Goal: Task Accomplishment & Management: Use online tool/utility

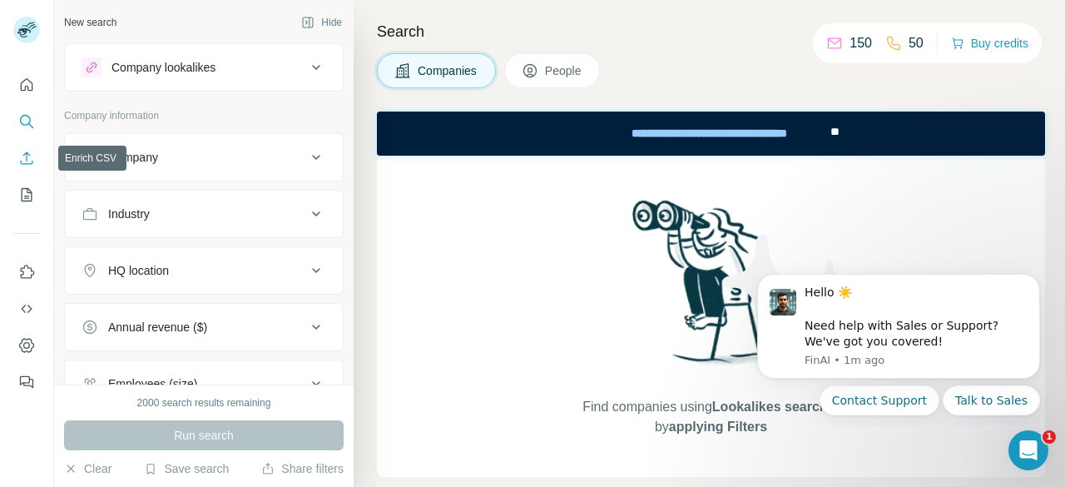
click at [28, 157] on icon "Enrich CSV" at bounding box center [26, 158] width 17 height 17
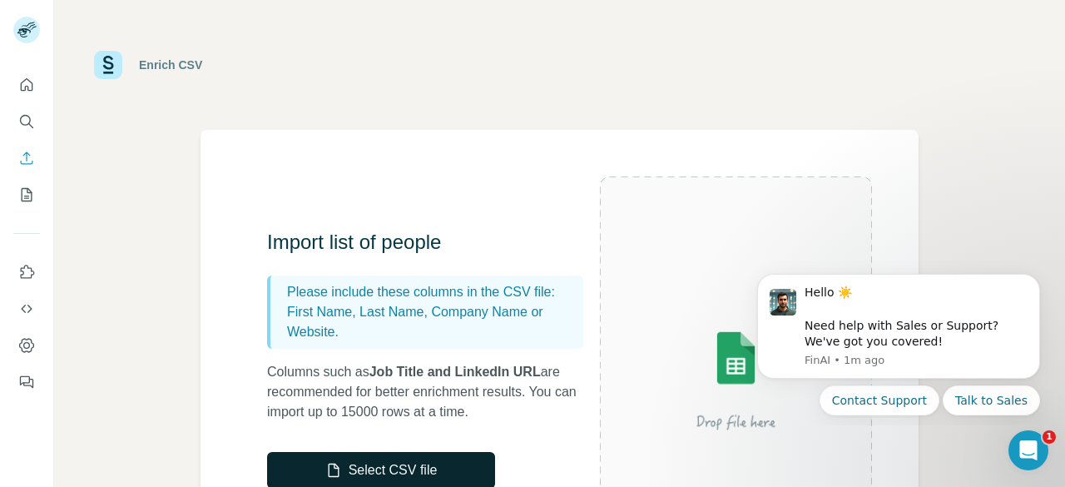
click at [331, 474] on icon "button" at bounding box center [333, 470] width 17 height 17
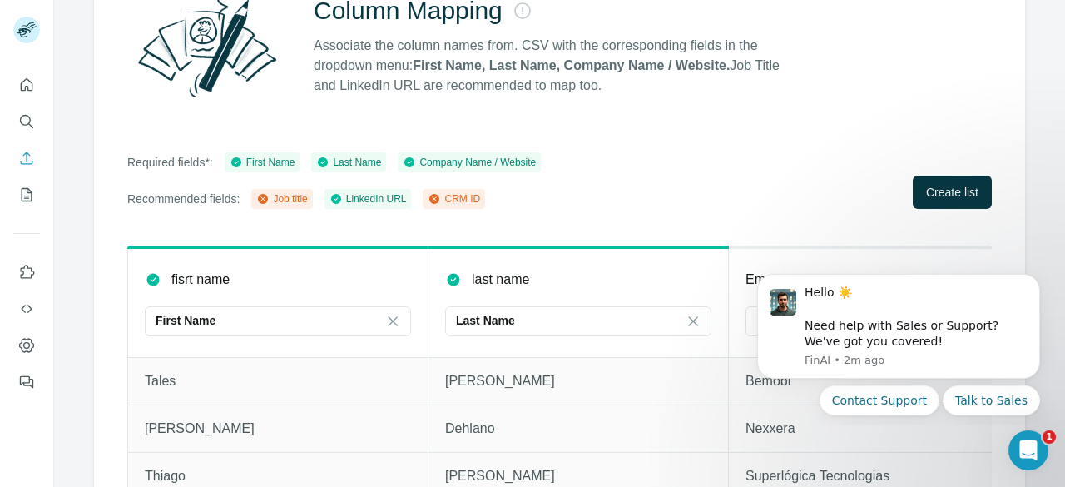
scroll to position [185, 0]
click at [527, 354] on th "last name Last Name" at bounding box center [579, 301] width 300 height 110
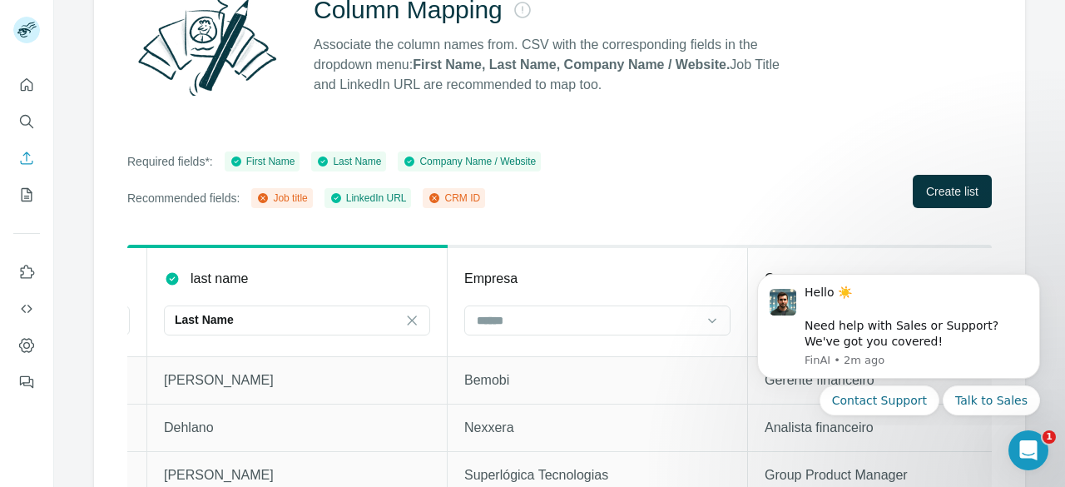
scroll to position [0, 283]
click at [1035, 275] on icon "Dismiss notification" at bounding box center [1035, 279] width 9 height 9
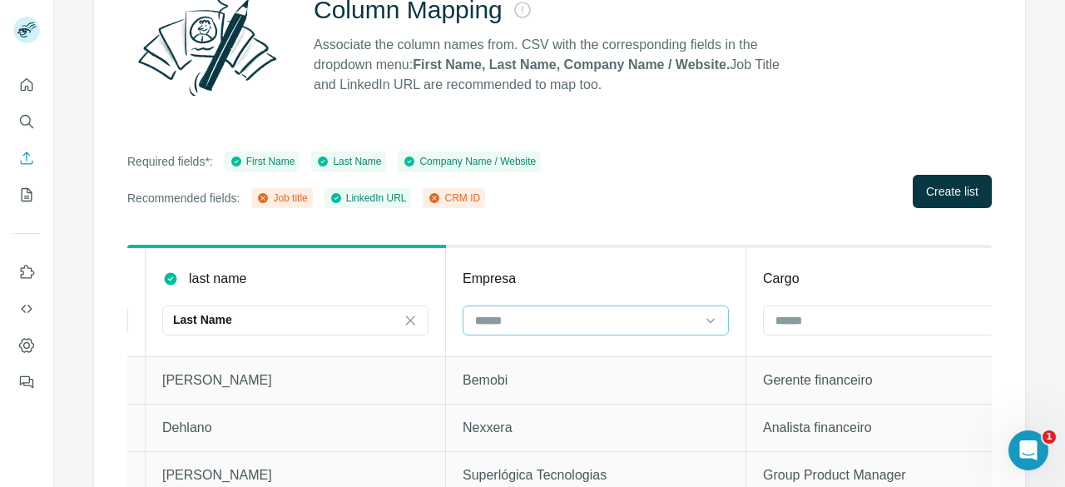
click at [596, 305] on div at bounding box center [596, 320] width 266 height 30
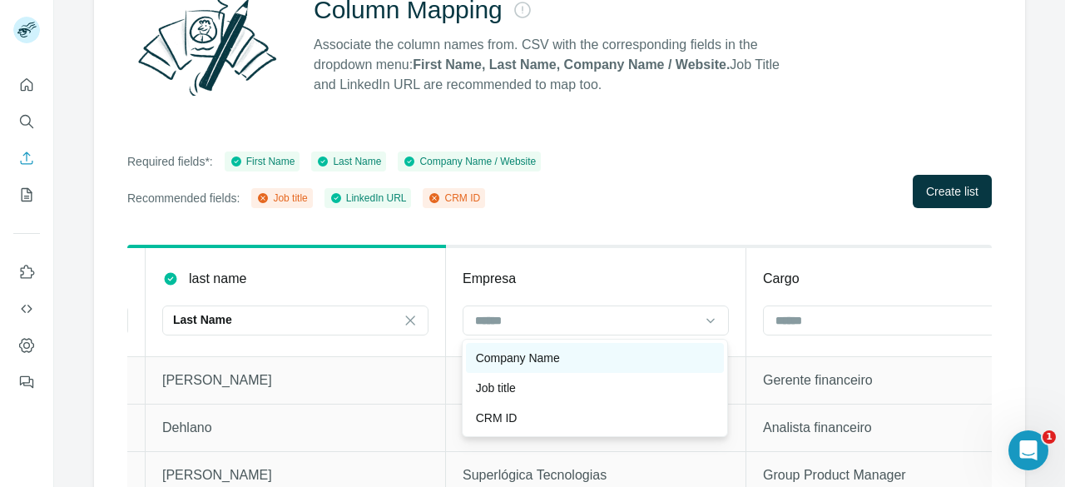
click at [554, 362] on p "Company Name" at bounding box center [518, 358] width 84 height 17
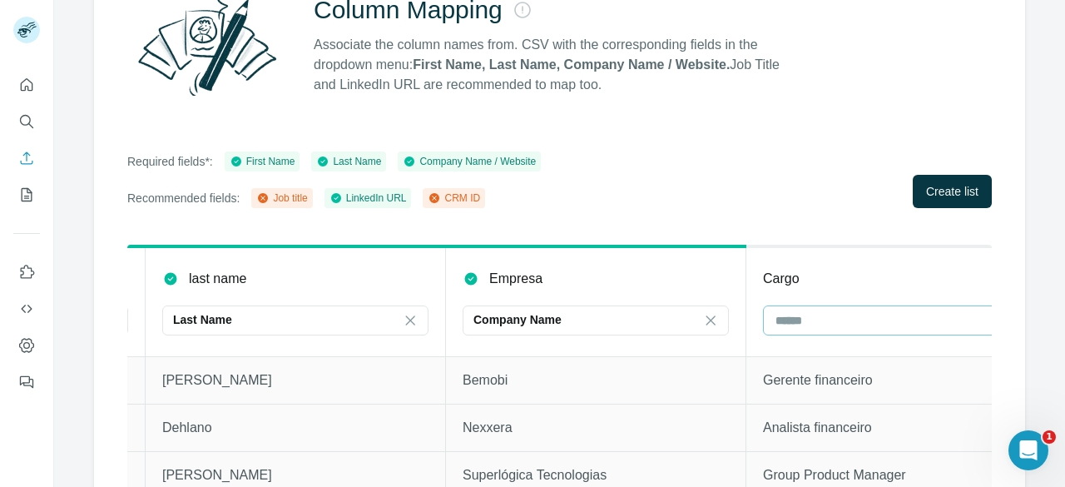
click at [784, 324] on input at bounding box center [886, 320] width 225 height 18
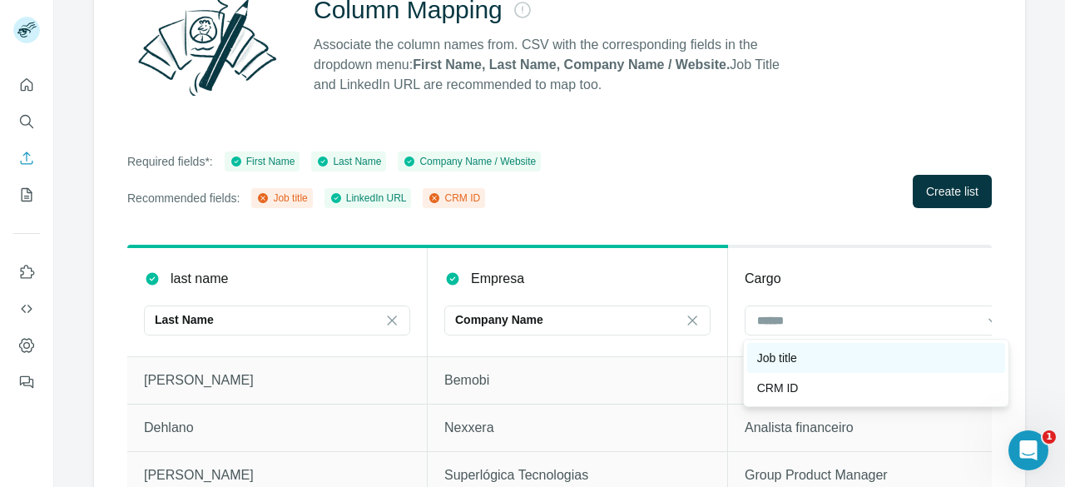
click at [804, 365] on div "Job title" at bounding box center [876, 358] width 258 height 30
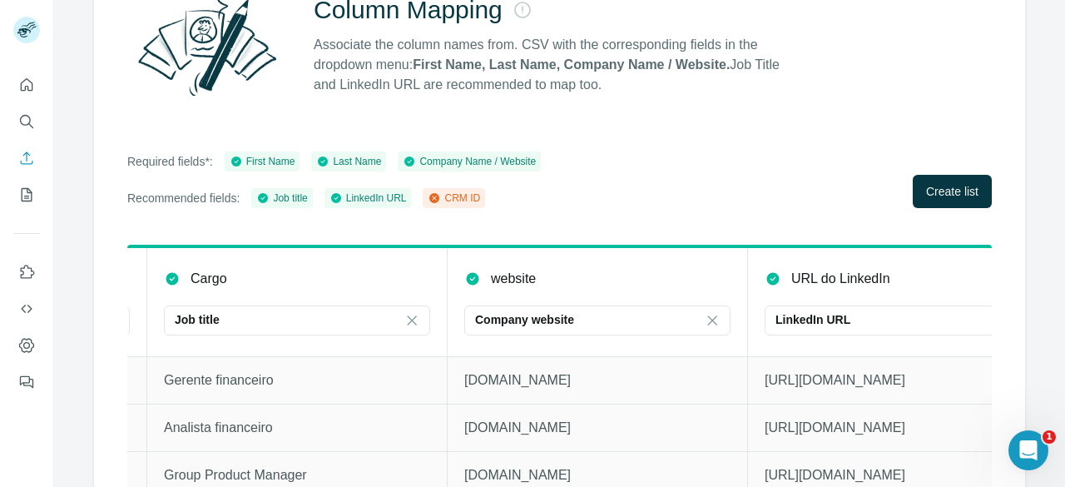
scroll to position [0, 949]
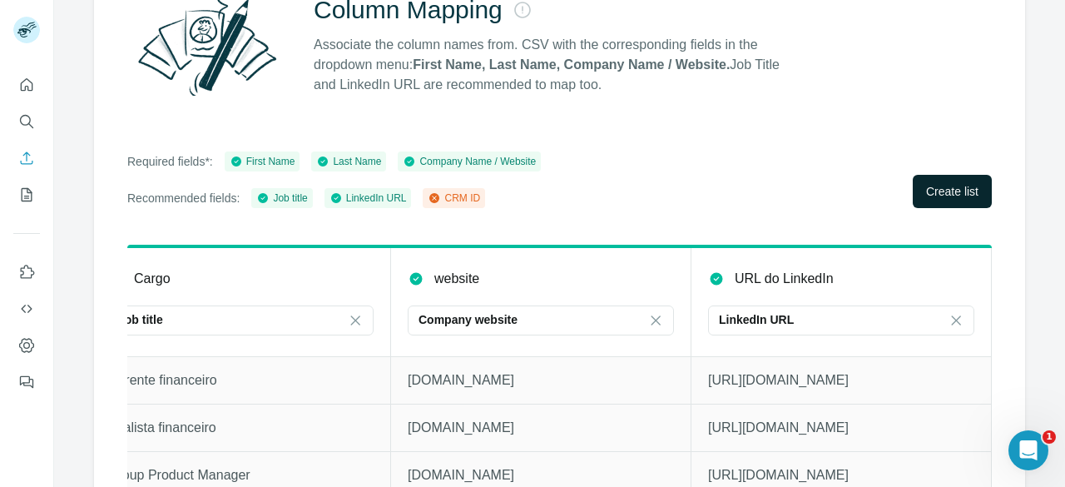
click at [921, 203] on button "Create list" at bounding box center [952, 191] width 79 height 33
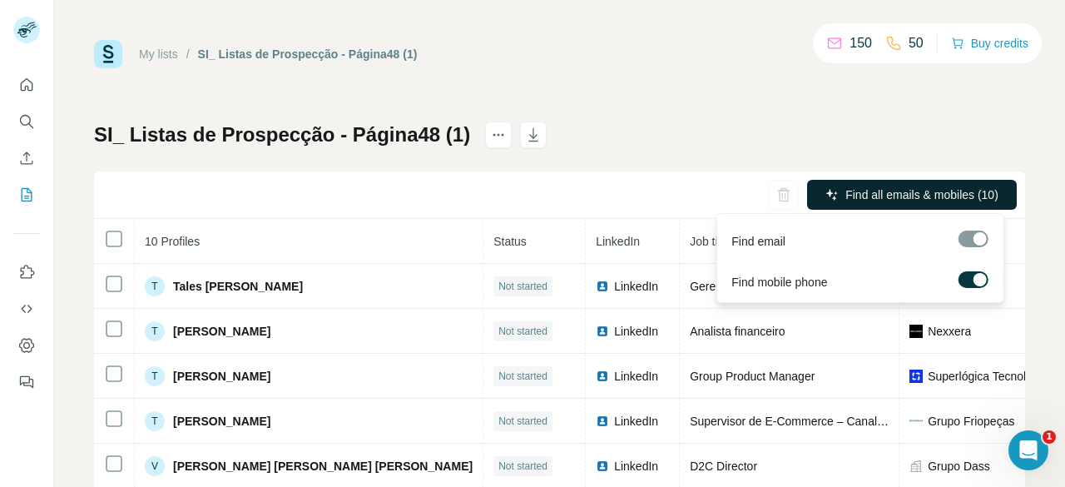
click at [811, 189] on button "Find all emails & mobiles (10)" at bounding box center [912, 195] width 210 height 30
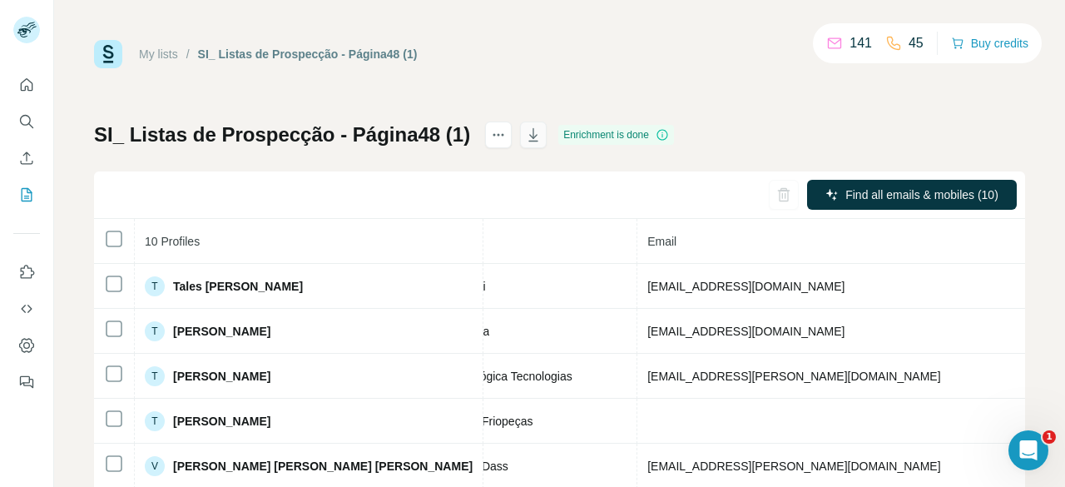
click at [529, 131] on icon "button" at bounding box center [533, 135] width 17 height 17
